Goal: Task Accomplishment & Management: Use online tool/utility

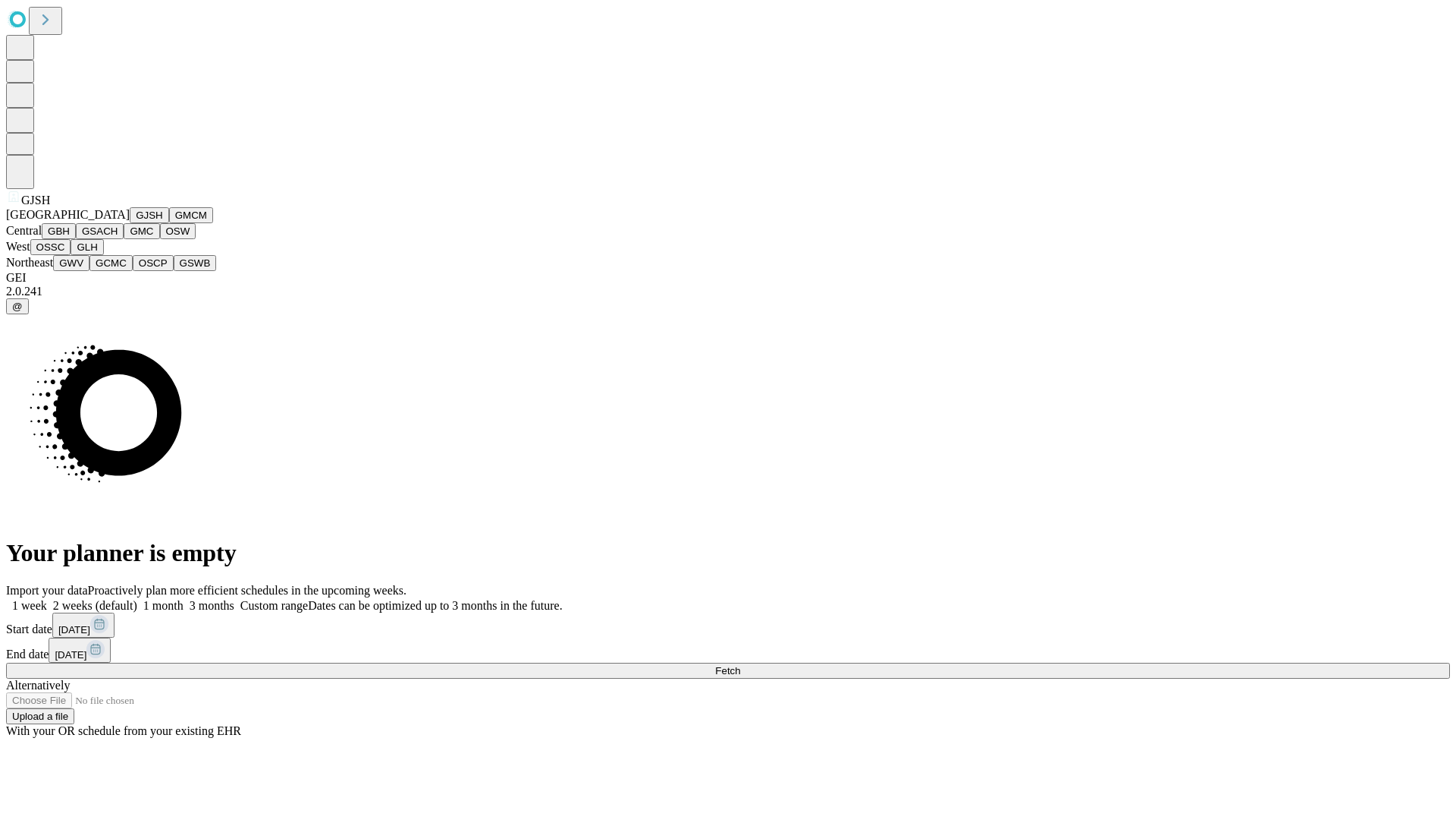
click at [130, 223] on button "GJSH" at bounding box center [149, 214] width 40 height 16
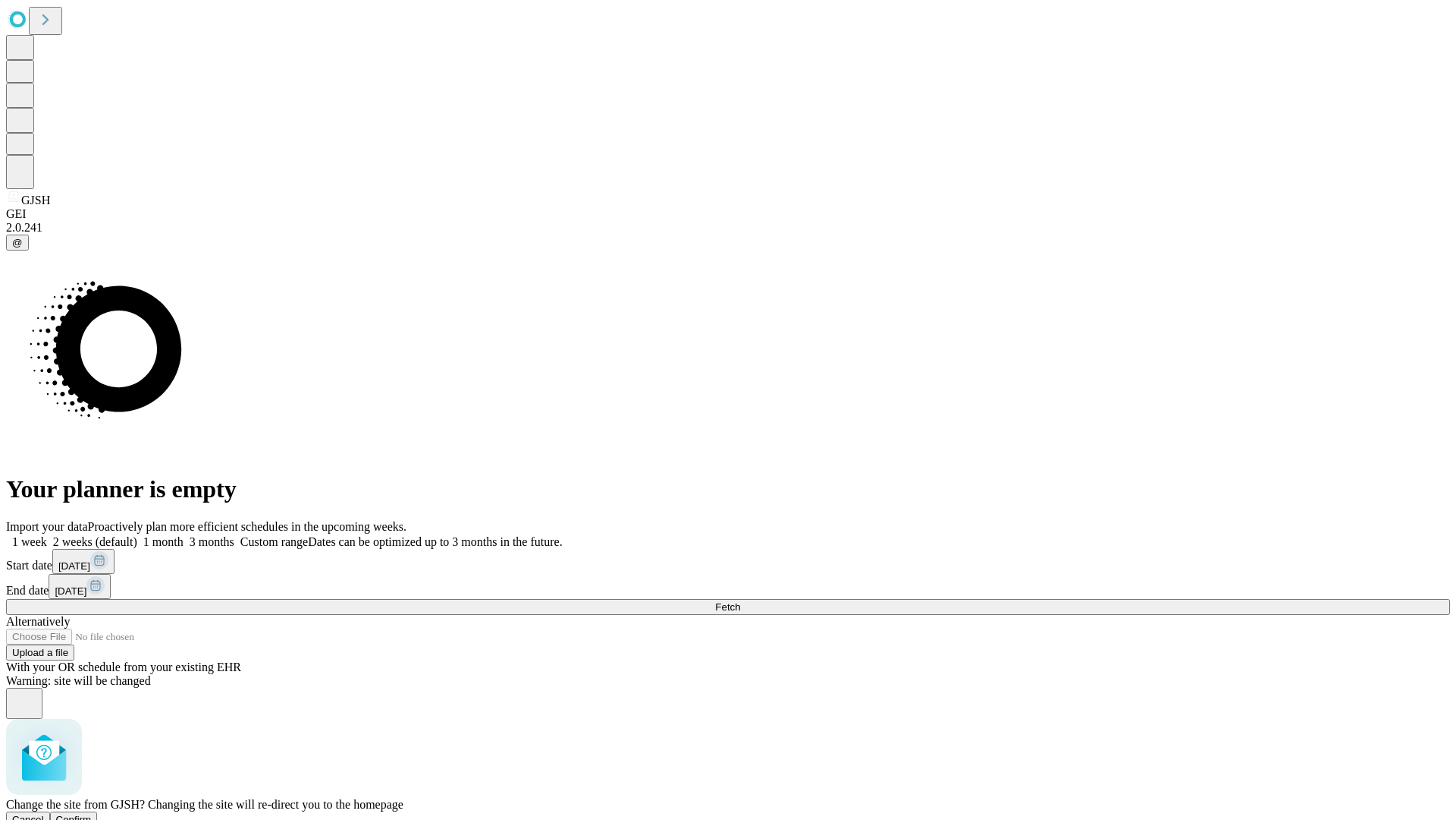
click at [92, 814] on span "Confirm" at bounding box center [74, 819] width 36 height 11
click at [184, 535] on label "1 month" at bounding box center [160, 541] width 46 height 13
click at [740, 601] on span "Fetch" at bounding box center [728, 606] width 25 height 11
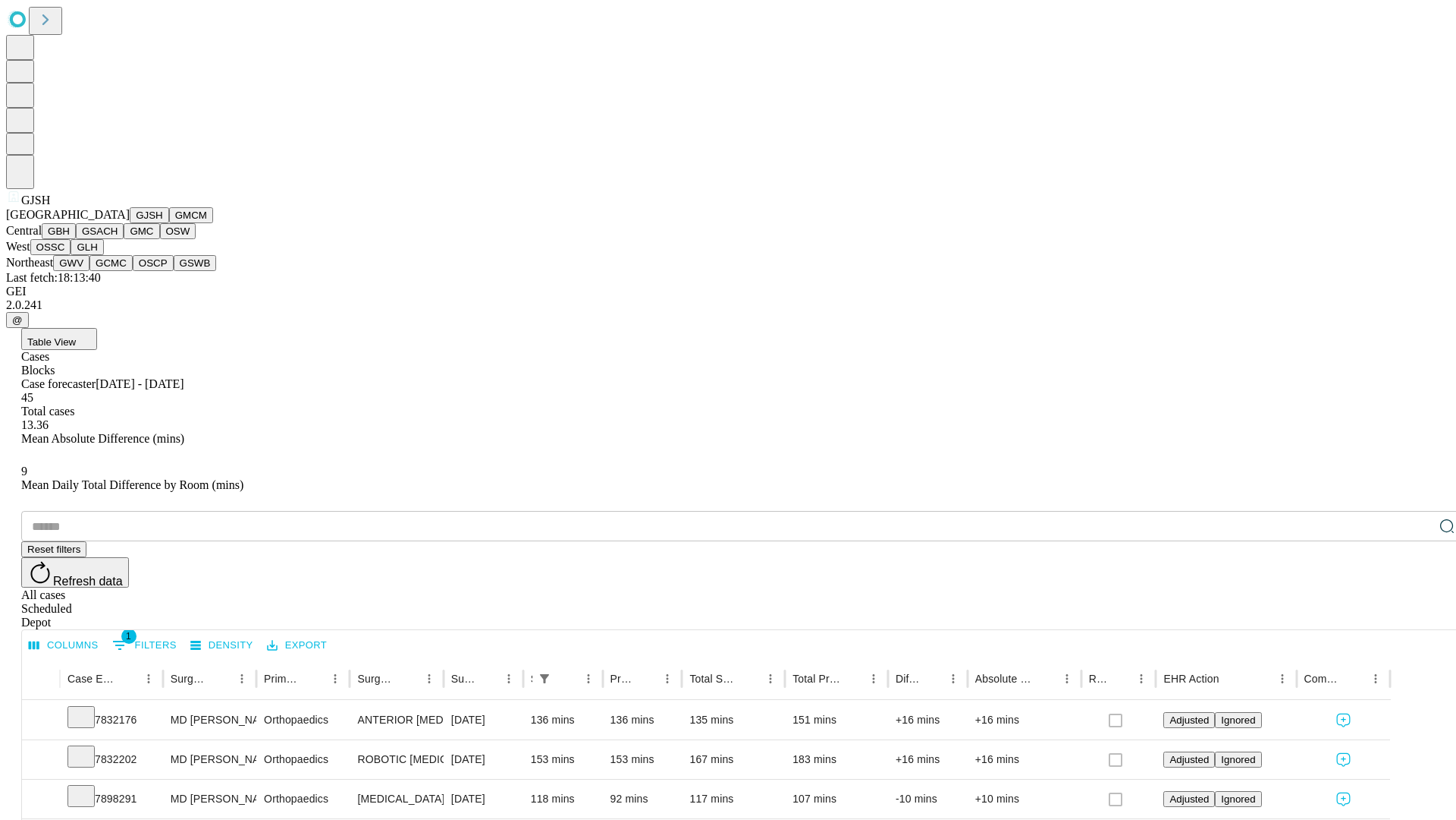
click at [169, 223] on button "GMCM" at bounding box center [191, 214] width 44 height 16
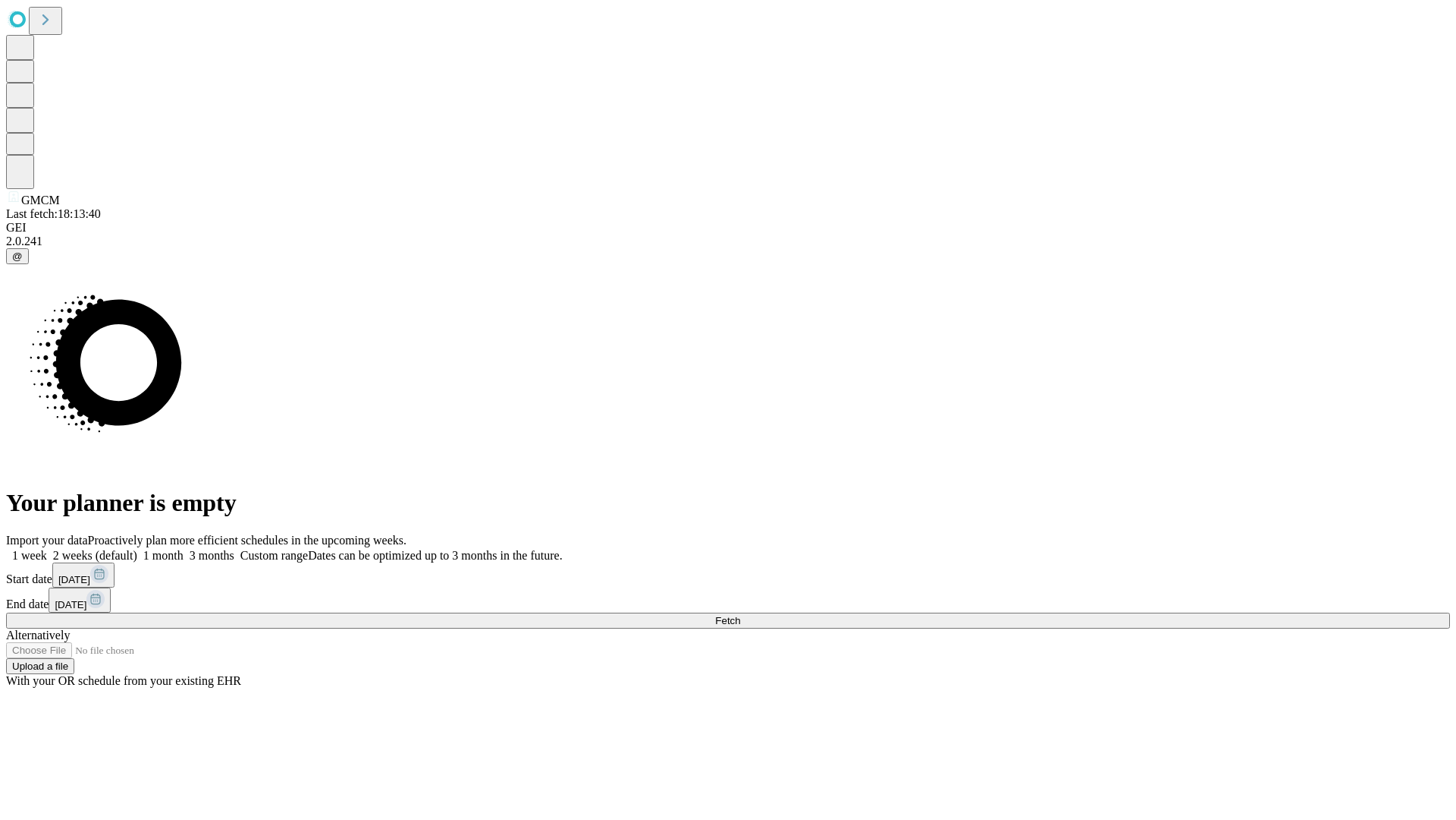
click at [184, 549] on label "1 month" at bounding box center [160, 555] width 46 height 13
click at [740, 615] on span "Fetch" at bounding box center [728, 620] width 25 height 11
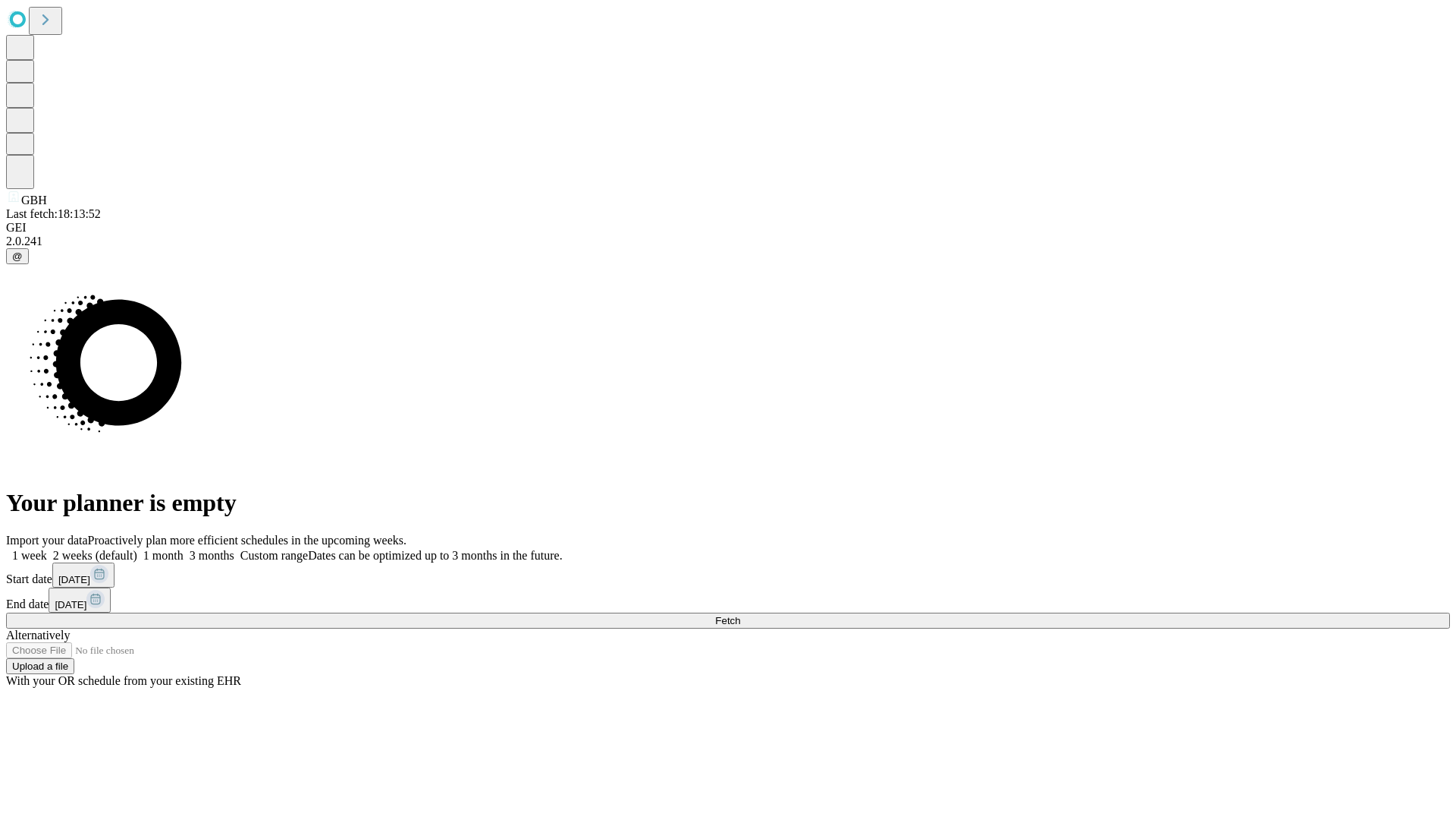
click at [740, 615] on span "Fetch" at bounding box center [728, 620] width 25 height 11
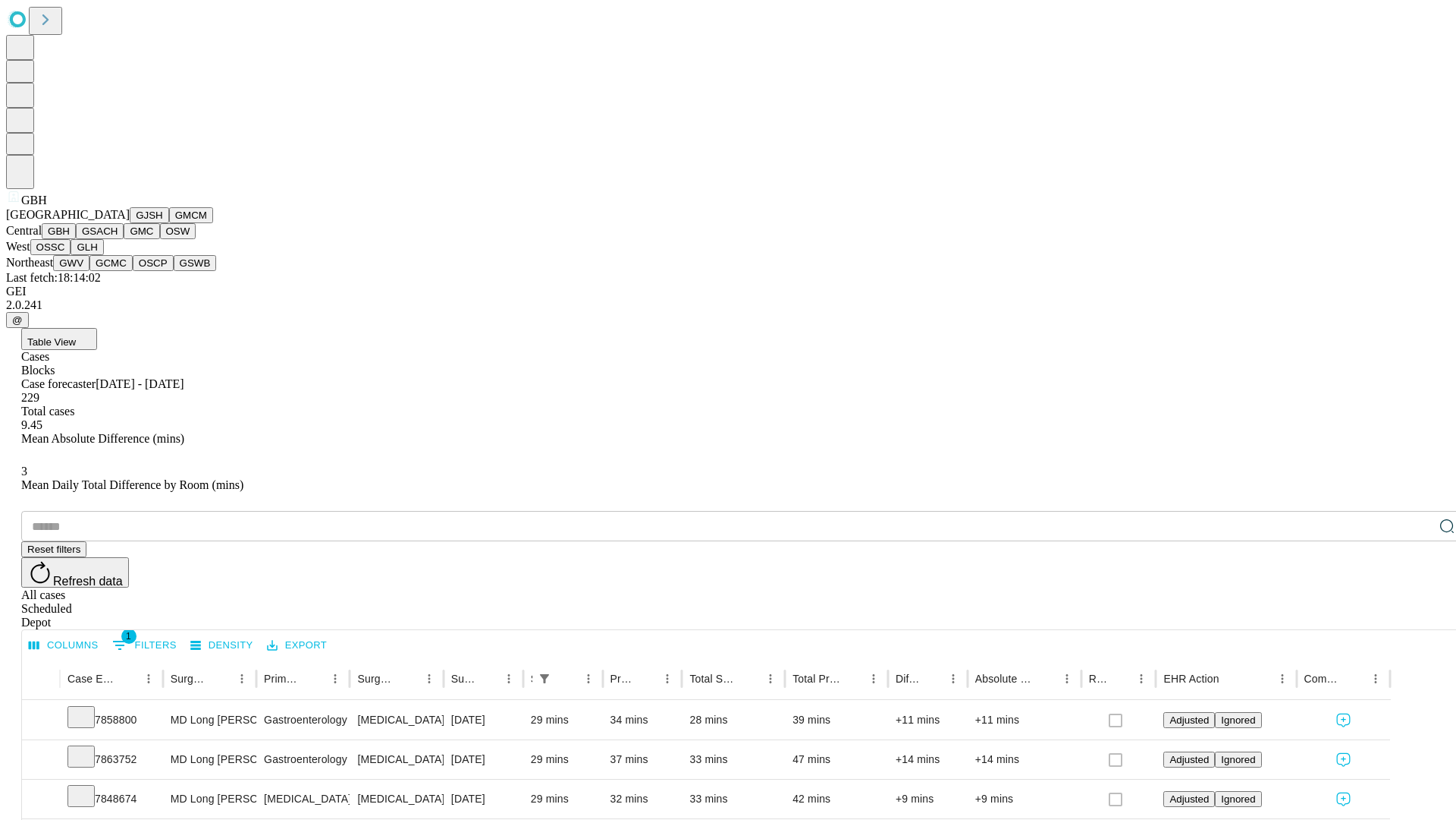
click at [118, 239] on button "GSACH" at bounding box center [99, 230] width 48 height 16
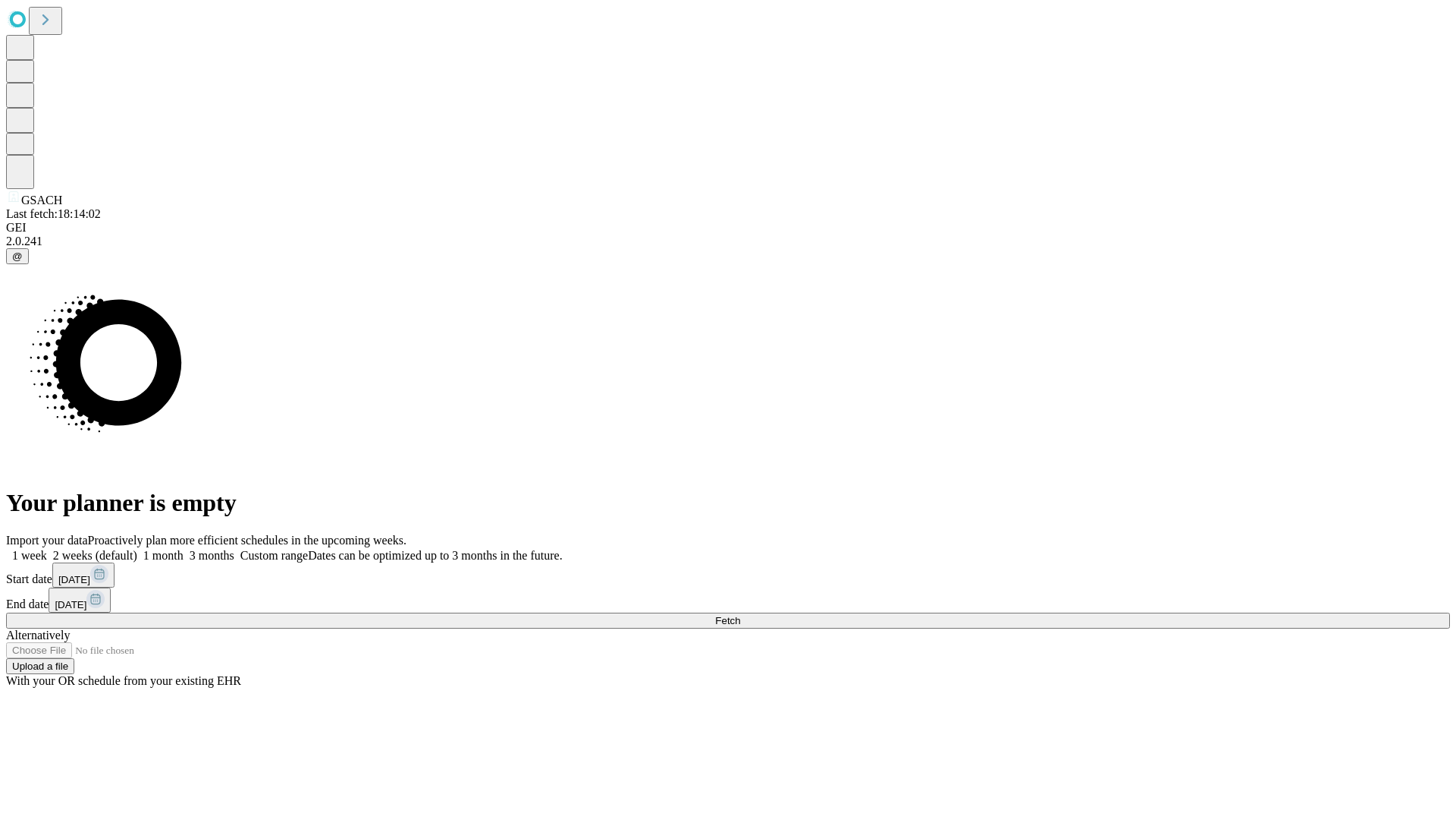
click at [184, 549] on label "1 month" at bounding box center [160, 555] width 46 height 13
click at [740, 615] on span "Fetch" at bounding box center [728, 620] width 25 height 11
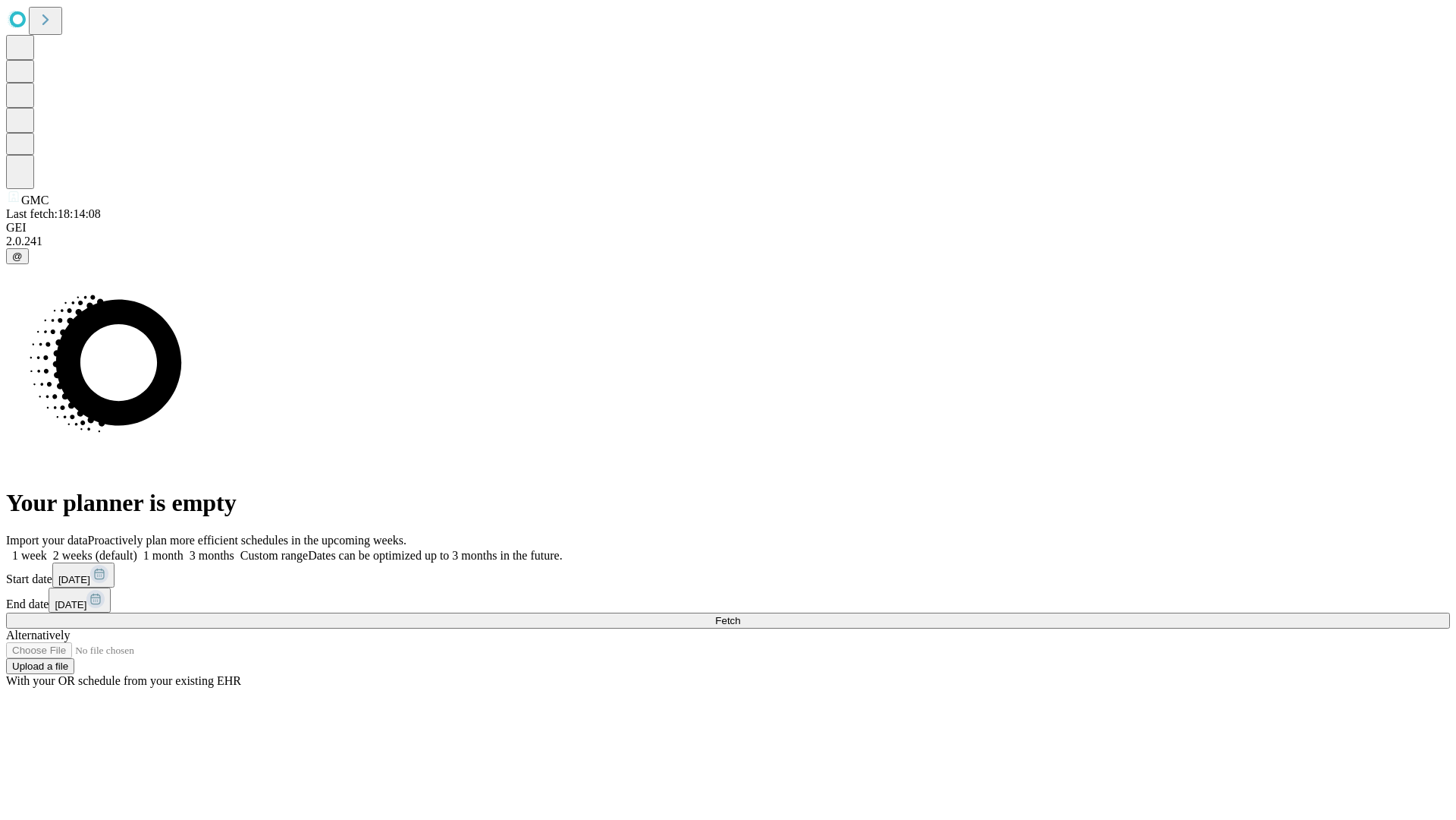
click at [184, 549] on label "1 month" at bounding box center [160, 555] width 46 height 13
click at [740, 615] on span "Fetch" at bounding box center [728, 620] width 25 height 11
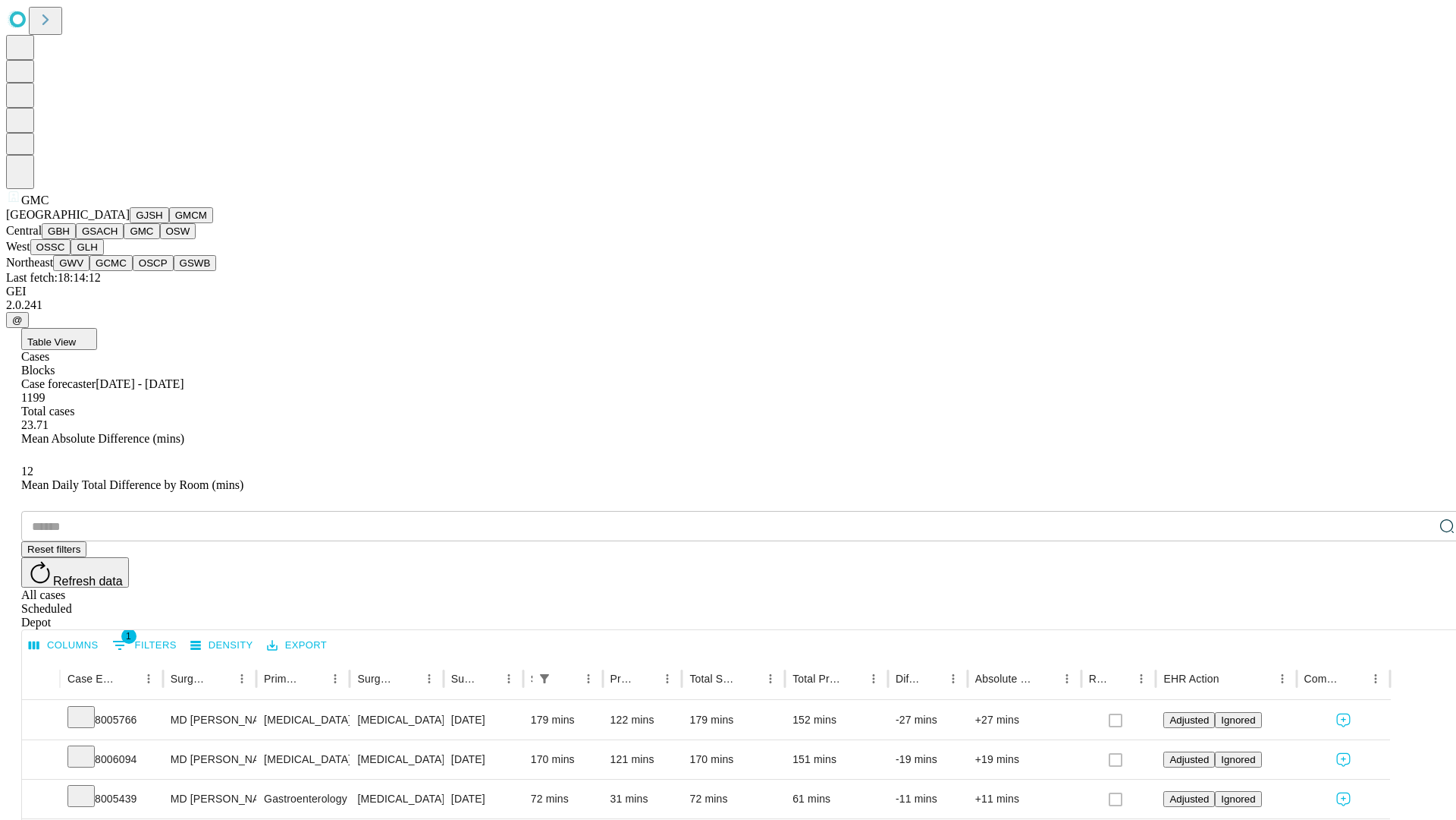
click at [160, 239] on button "OSW" at bounding box center [178, 230] width 37 height 16
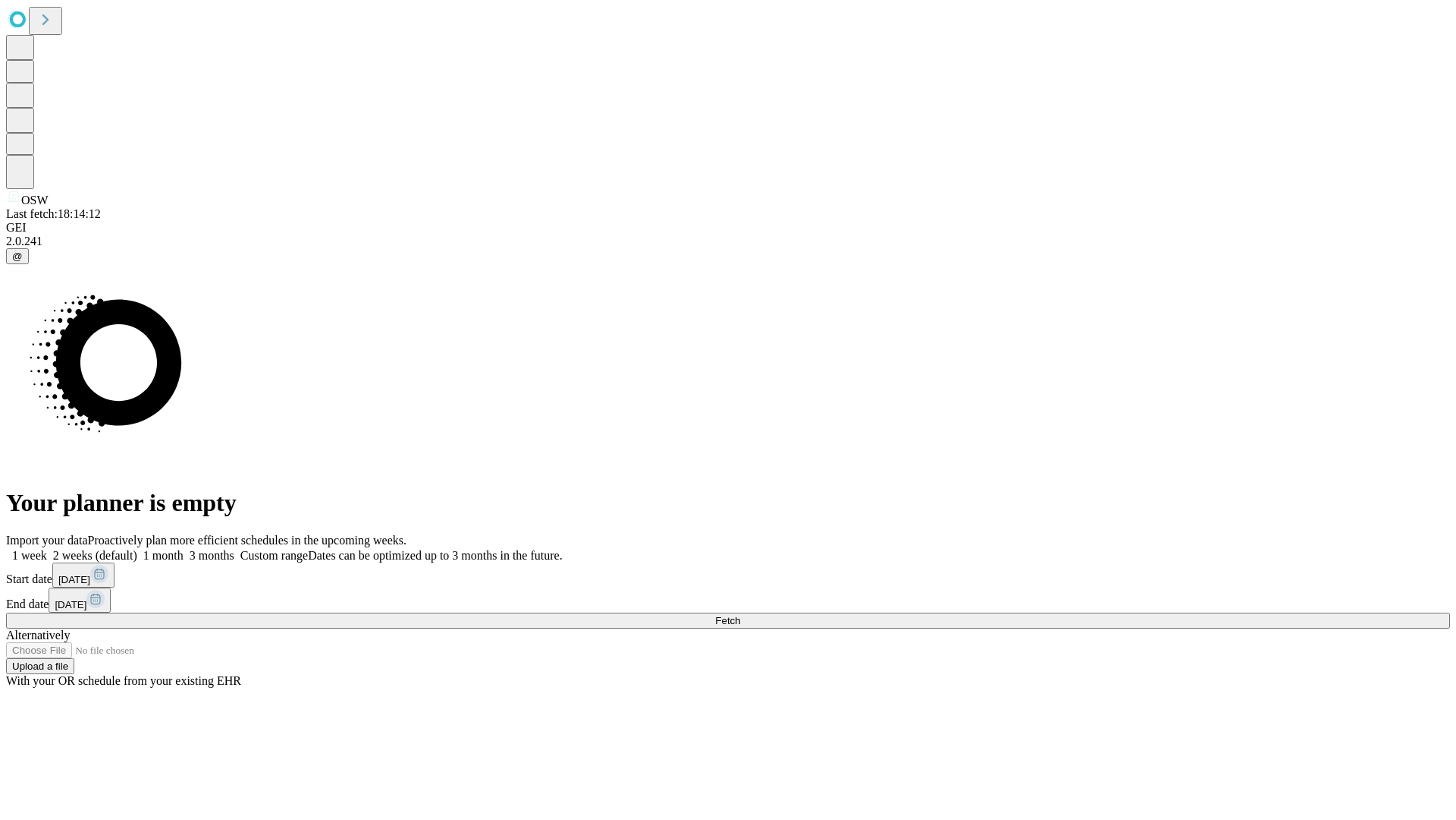
click at [740, 615] on span "Fetch" at bounding box center [728, 620] width 25 height 11
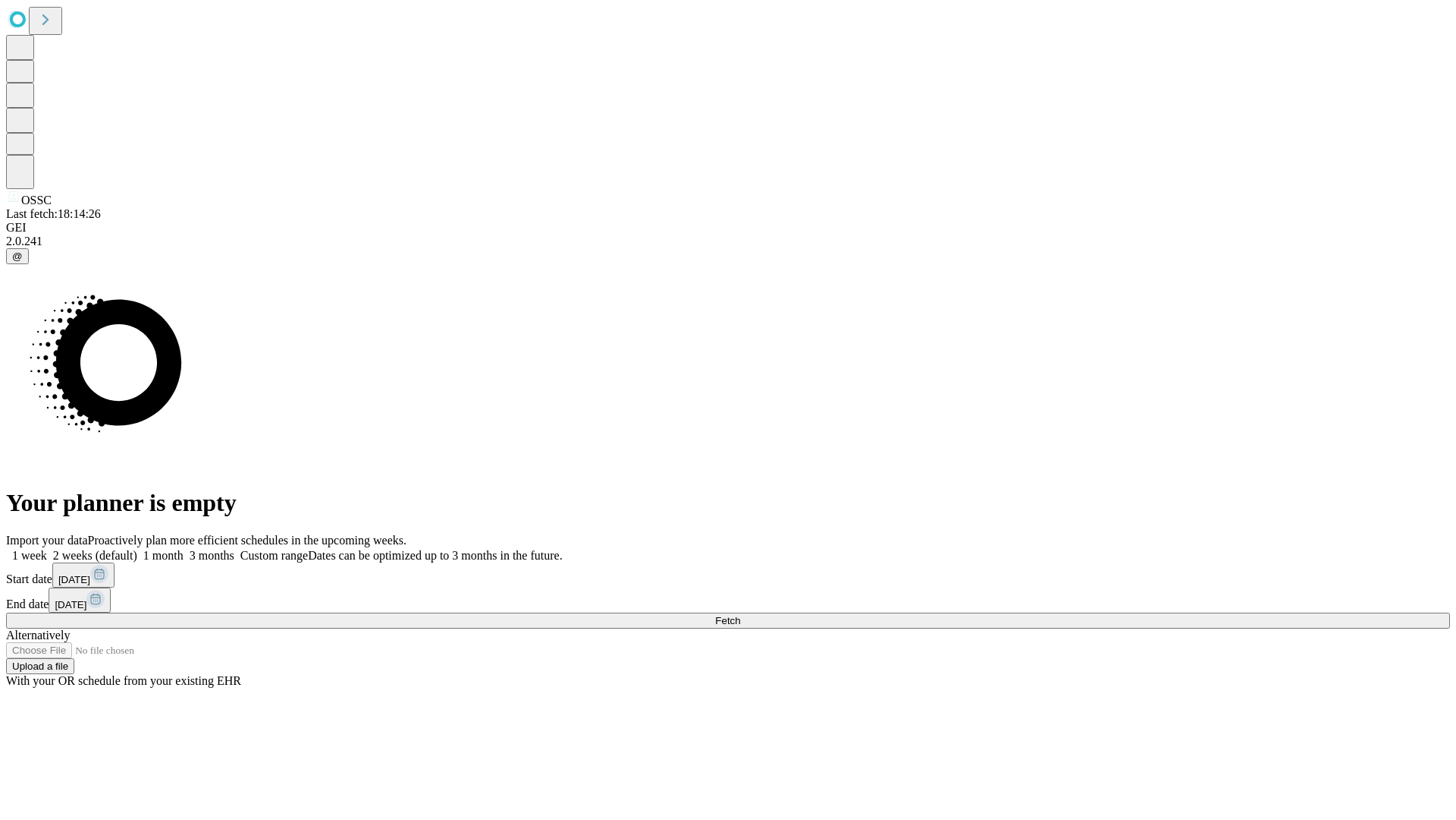
click at [740, 615] on span "Fetch" at bounding box center [728, 620] width 25 height 11
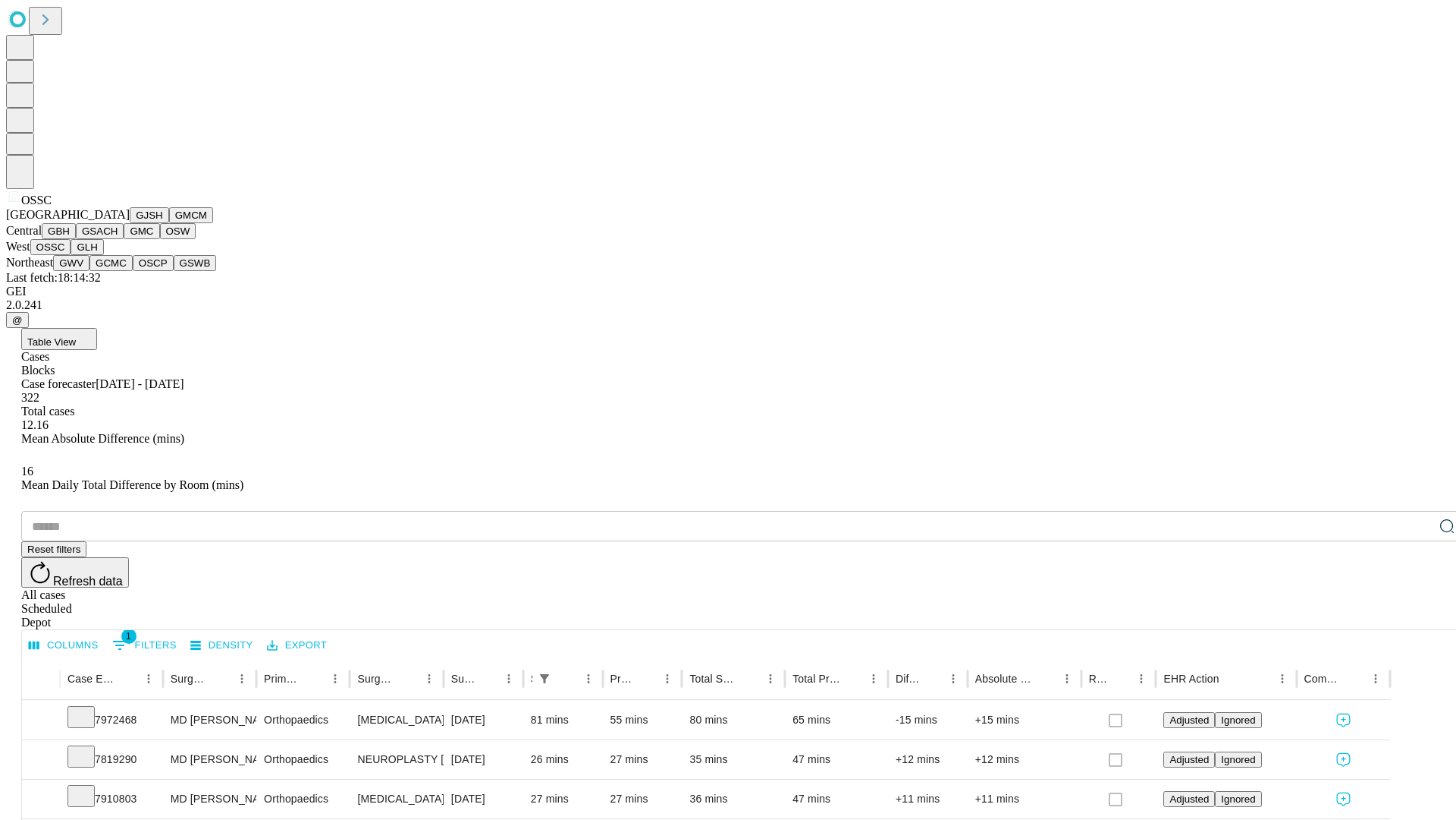
click at [103, 255] on button "GLH" at bounding box center [86, 247] width 32 height 16
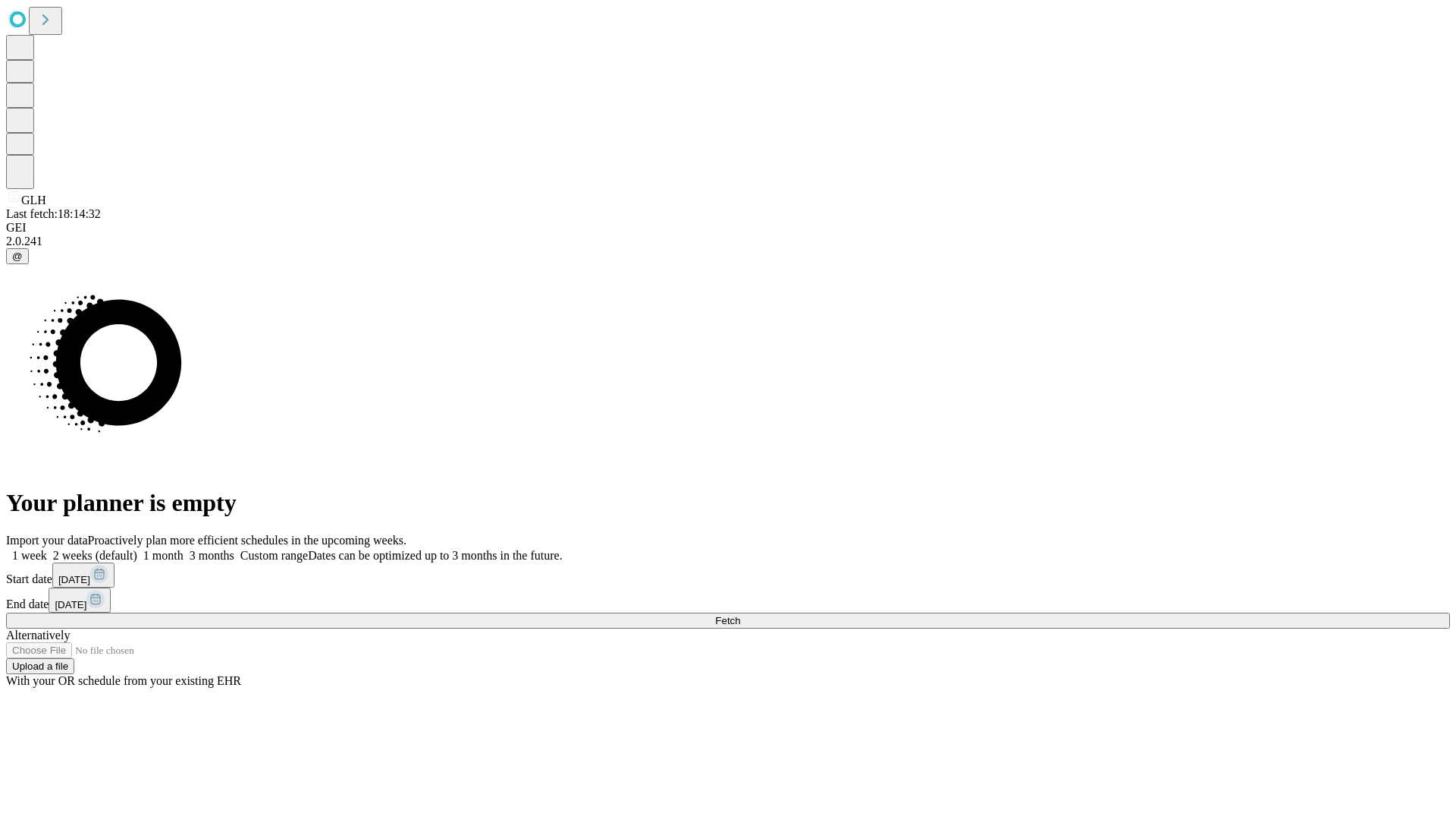
click at [740, 615] on span "Fetch" at bounding box center [728, 620] width 25 height 11
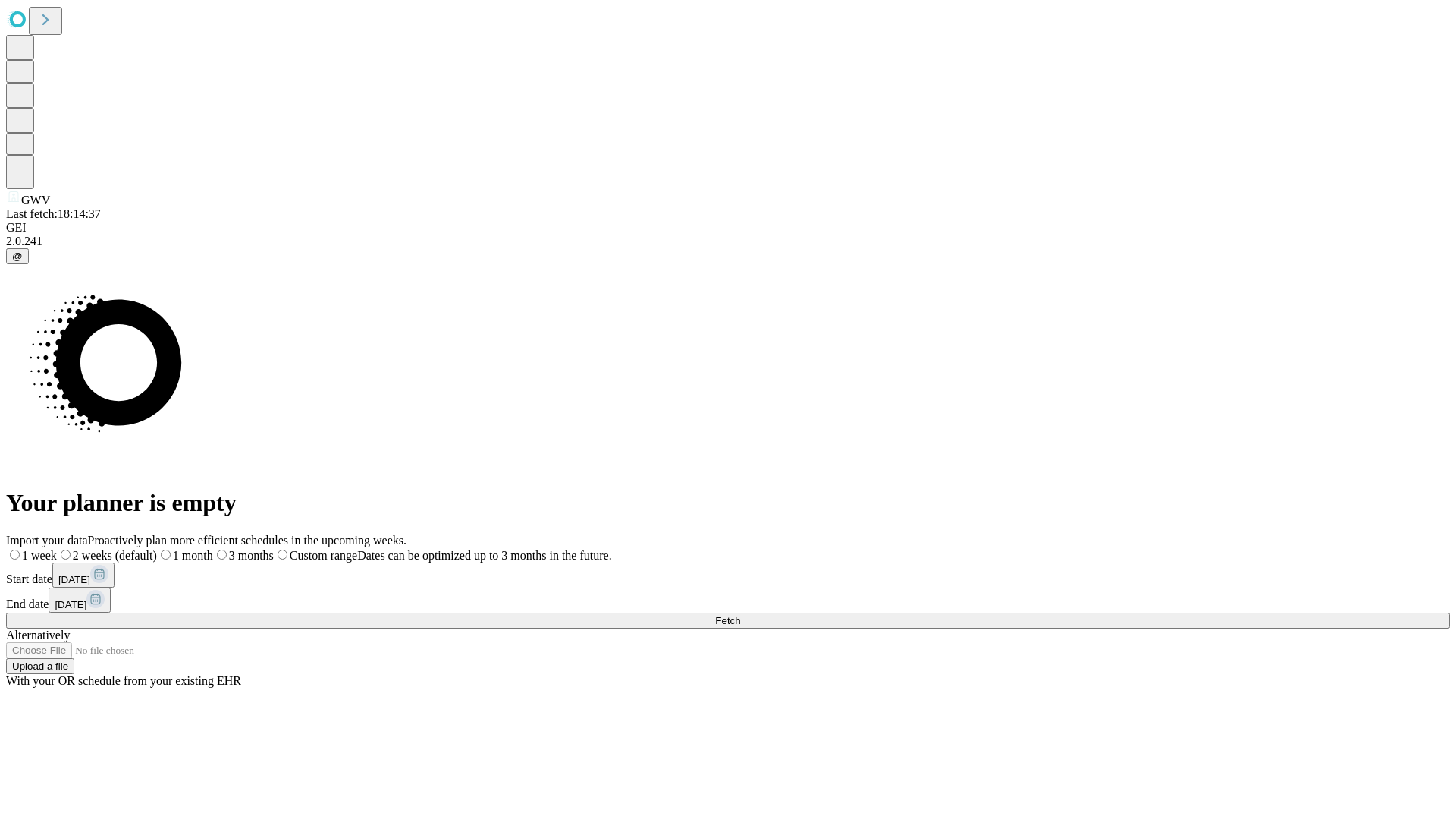
click at [213, 549] on label "1 month" at bounding box center [185, 555] width 56 height 13
click at [740, 615] on span "Fetch" at bounding box center [728, 620] width 25 height 11
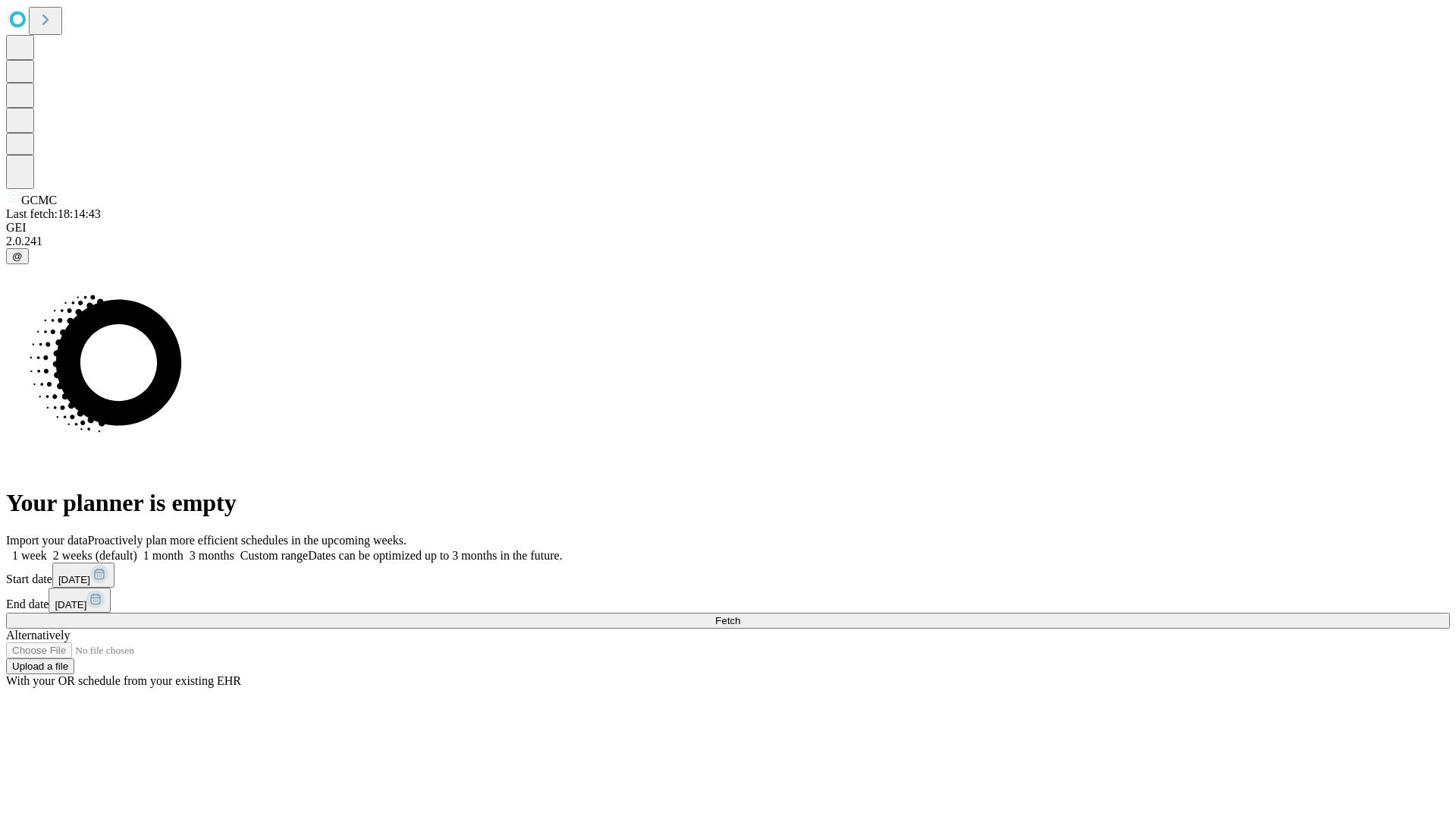
click at [184, 549] on label "1 month" at bounding box center [160, 555] width 46 height 13
click at [740, 615] on span "Fetch" at bounding box center [728, 620] width 25 height 11
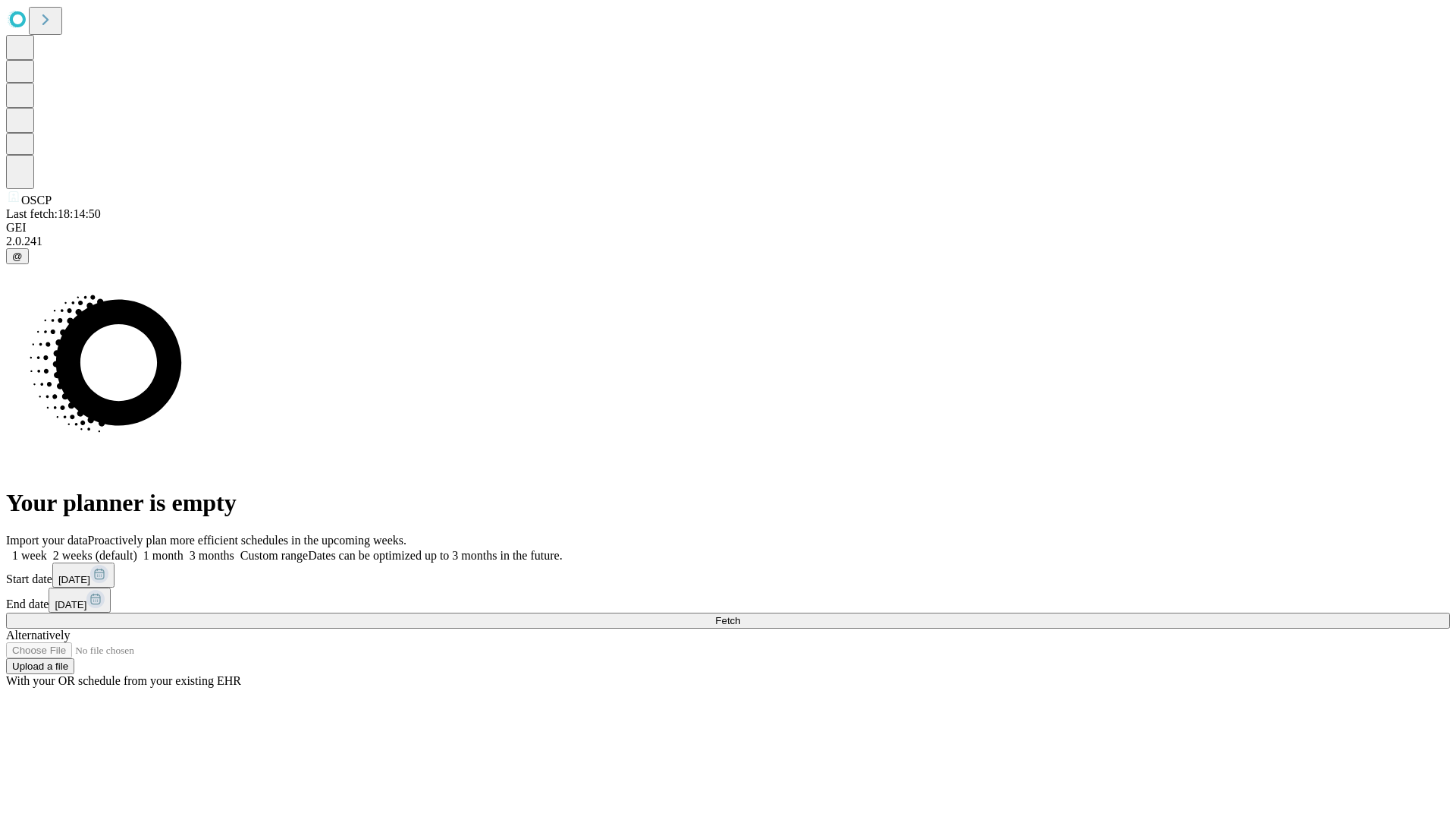
click at [184, 549] on label "1 month" at bounding box center [160, 555] width 46 height 13
click at [740, 615] on span "Fetch" at bounding box center [728, 620] width 25 height 11
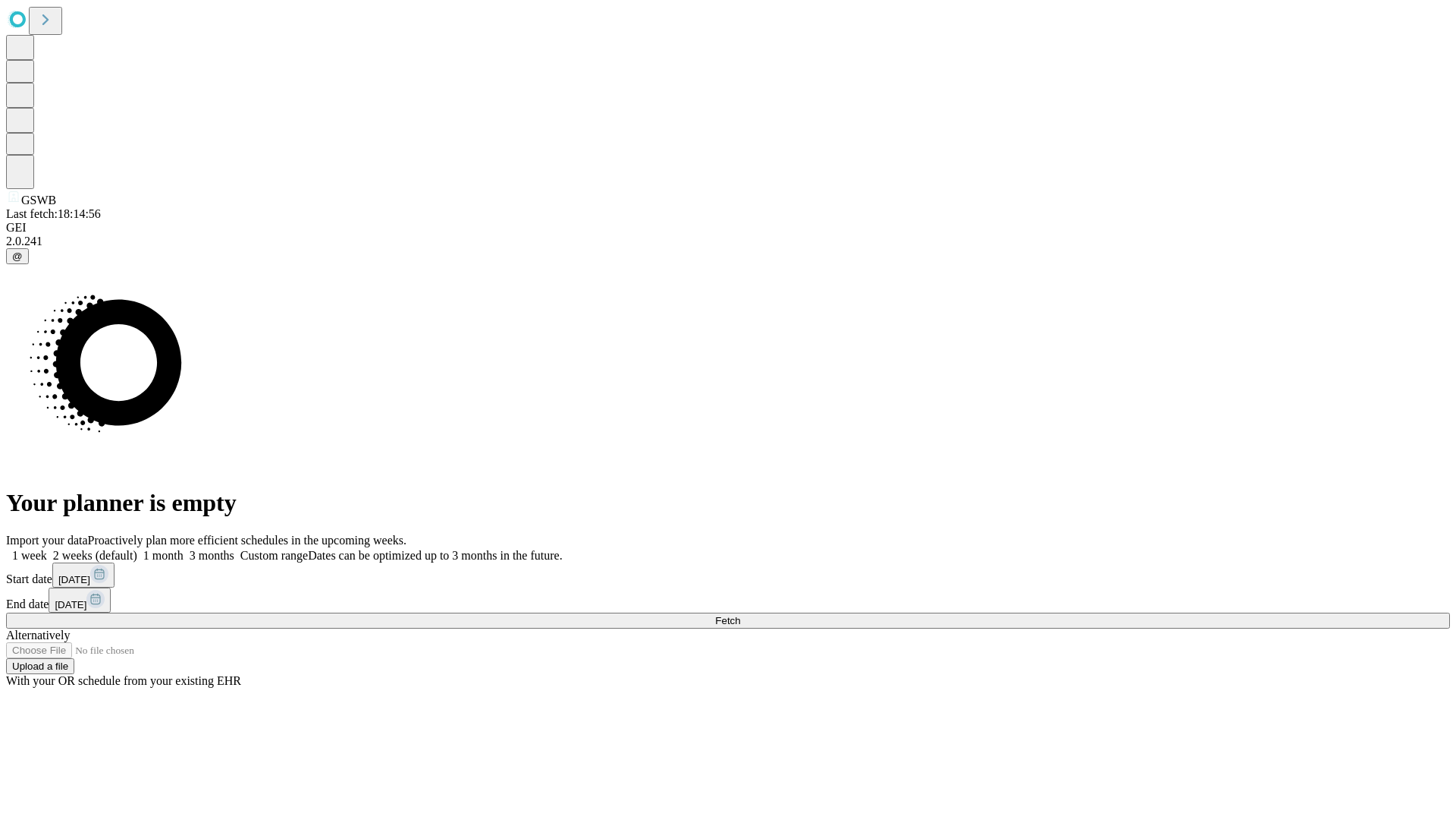
click at [740, 615] on span "Fetch" at bounding box center [728, 620] width 25 height 11
